Goal: Find specific page/section: Find specific page/section

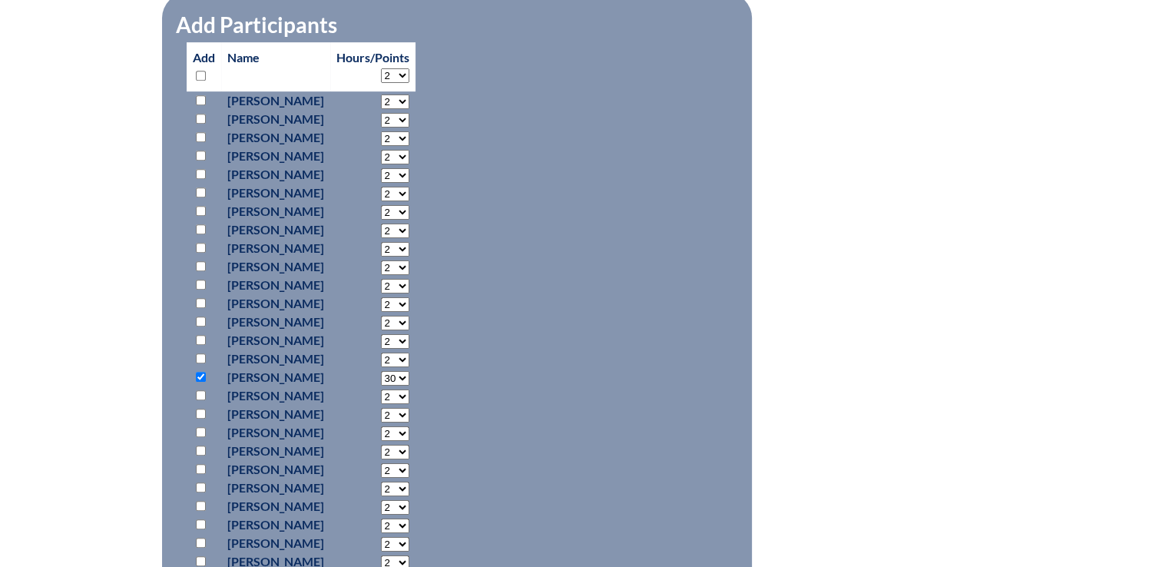
scroll to position [749, 0]
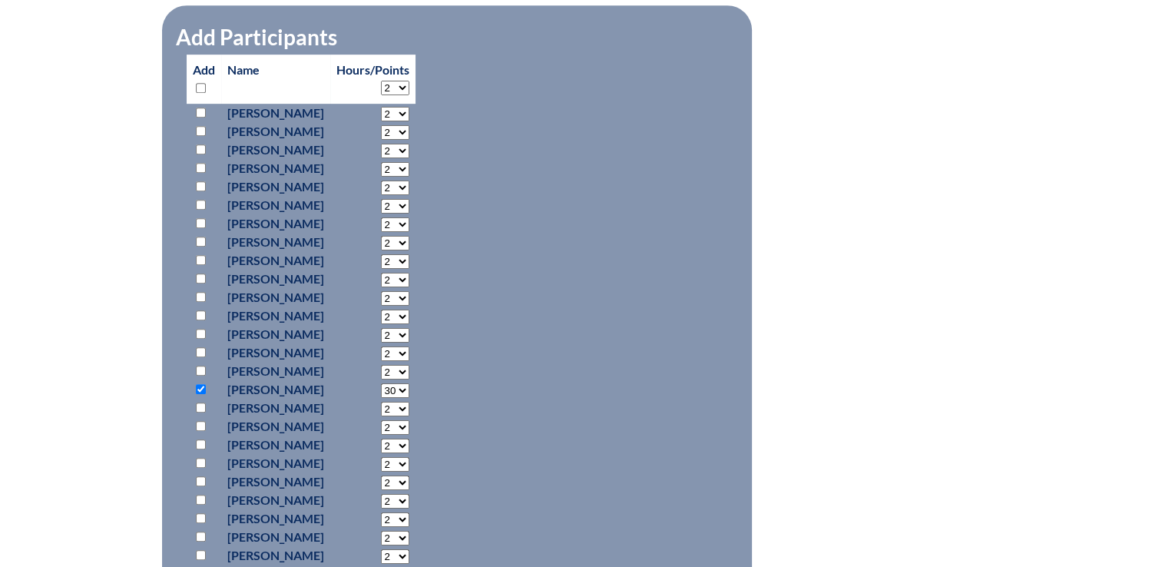
click at [409, 388] on select "2 3 4 5 6 7 8 9 10 11 12 13 14 15 16 17 18 19 20 21 22 23" at bounding box center [395, 390] width 28 height 15
click at [409, 383] on select "2 3 4 5 6 7 8 9 10 11 12 13 14 15 16 17 18 19 20 21 22 23" at bounding box center [395, 390] width 28 height 15
click at [409, 387] on select "2 3 4 5 6 7 8 9 10 11 12 13 14 15 16 17 18 19 20 21 22 23" at bounding box center [395, 390] width 28 height 15
select select "30"
click at [409, 383] on select "2 3 4 5 6 7 8 9 10 11 12 13 14 15 16 17 18 19 20 21 22 23" at bounding box center [395, 390] width 28 height 15
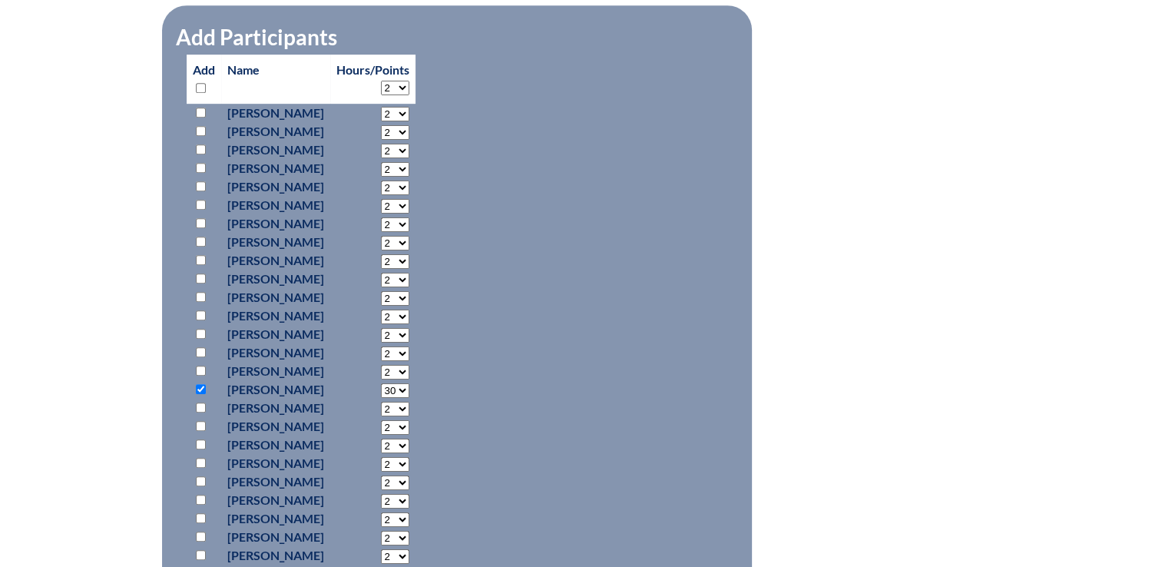
click at [839, 266] on div "designing-ipas-with-updated-technology-and-authentic-resources---68c038d848e896…" at bounding box center [581, 219] width 814 height 1126
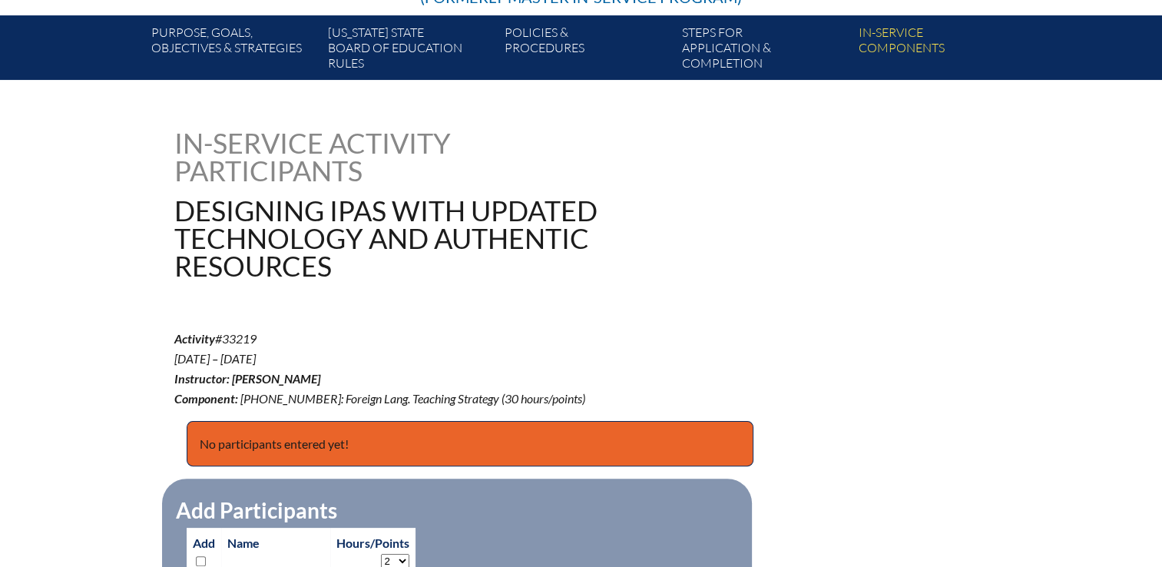
scroll to position [0, 0]
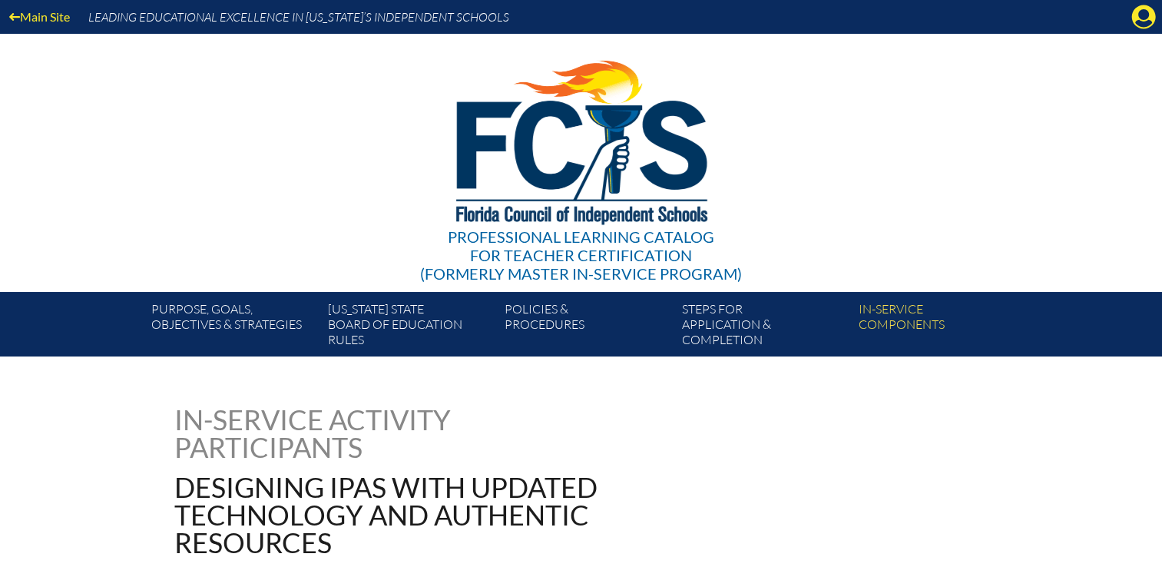
click at [1143, 20] on icon at bounding box center [1144, 17] width 24 height 24
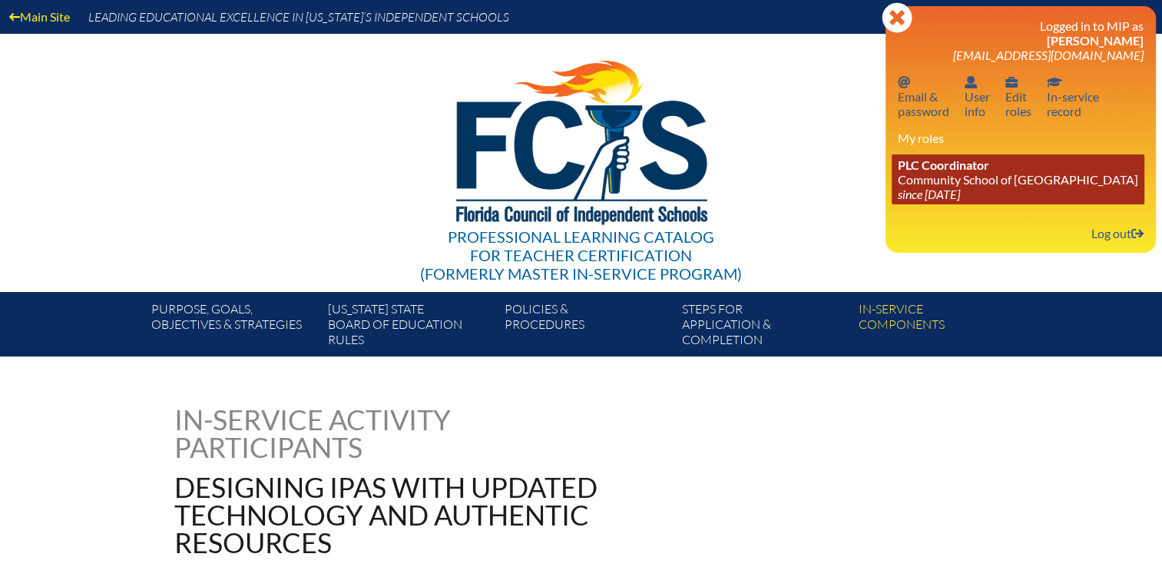
click at [940, 162] on span "PLC Coordinator" at bounding box center [942, 164] width 91 height 15
